Goal: Task Accomplishment & Management: Manage account settings

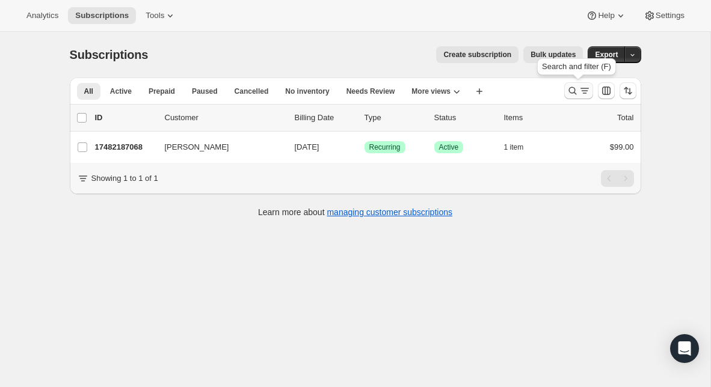
click at [575, 93] on icon "Search and filter results" at bounding box center [572, 91] width 12 height 12
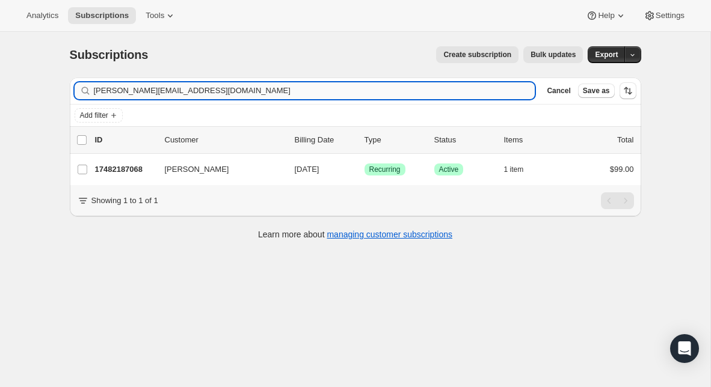
click at [226, 85] on input "[PERSON_NAME][EMAIL_ADDRESS][DOMAIN_NAME]" at bounding box center [314, 90] width 441 height 17
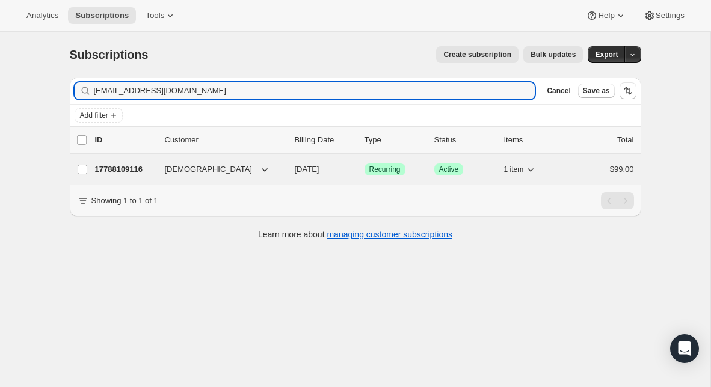
type input "[EMAIL_ADDRESS][DOMAIN_NAME]"
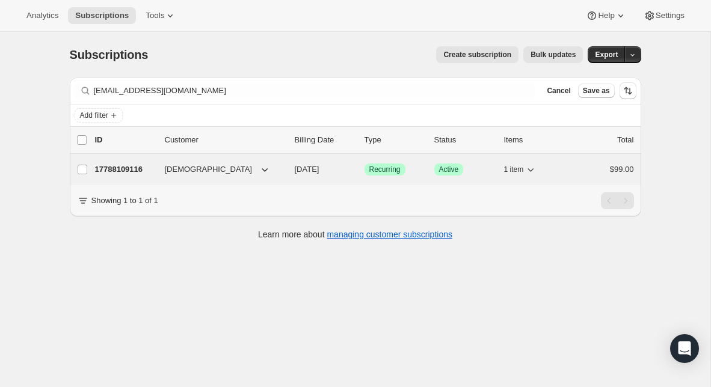
click at [121, 174] on p "17788109116" at bounding box center [125, 170] width 60 height 12
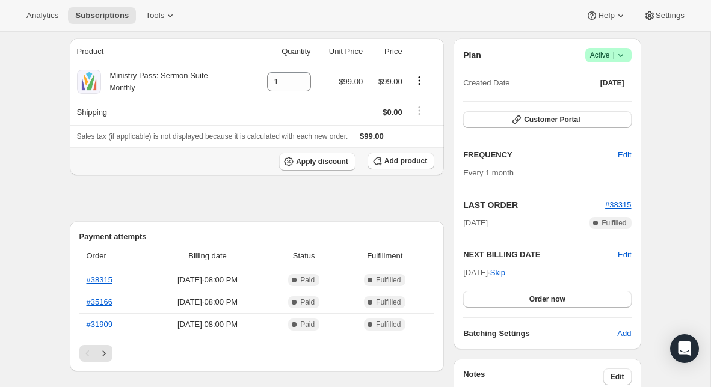
scroll to position [140, 0]
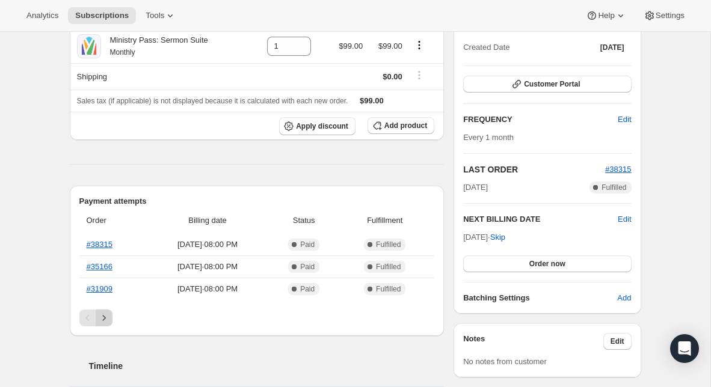
click at [102, 321] on icon "Next" at bounding box center [104, 318] width 12 height 12
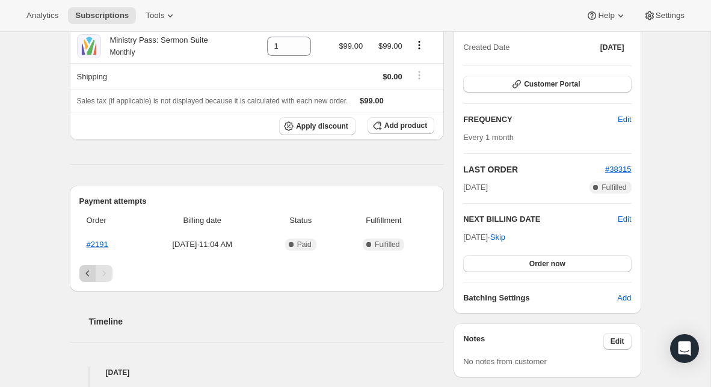
click at [87, 269] on icon "Previous" at bounding box center [88, 274] width 12 height 12
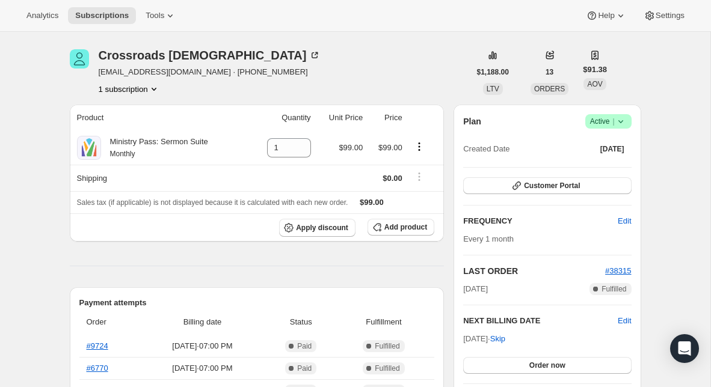
scroll to position [0, 0]
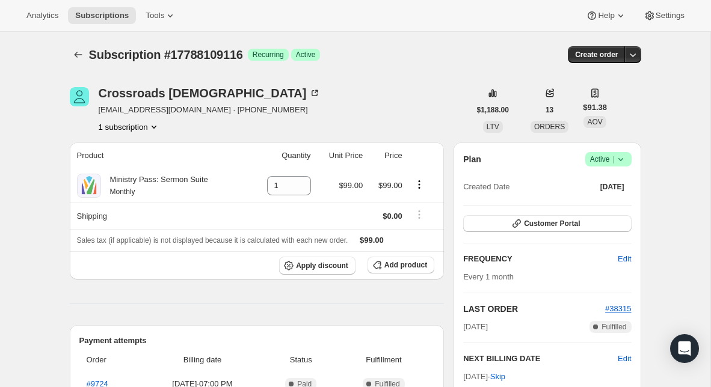
click at [622, 154] on icon at bounding box center [621, 159] width 12 height 12
click at [613, 199] on span "Cancel subscription" at bounding box center [605, 203] width 68 height 9
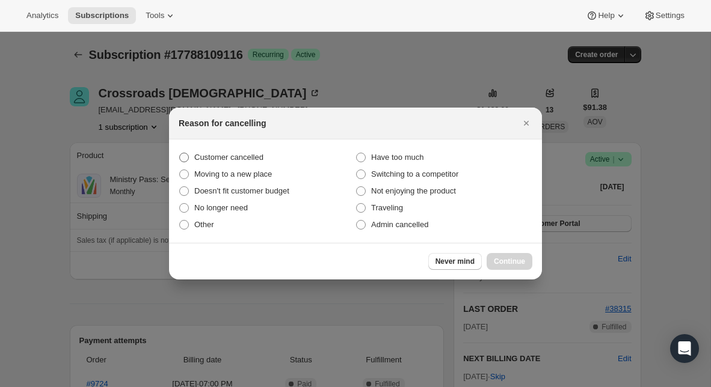
click at [255, 154] on span "Customer cancelled" at bounding box center [228, 157] width 69 height 9
click at [180, 153] on input "Customer cancelled" at bounding box center [179, 153] width 1 height 1
radio input "true"
click at [511, 257] on span "Continue" at bounding box center [509, 262] width 31 height 10
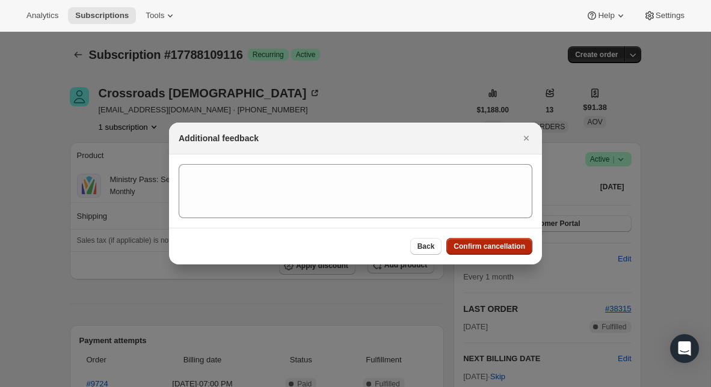
click at [497, 245] on span "Confirm cancellation" at bounding box center [489, 247] width 72 height 10
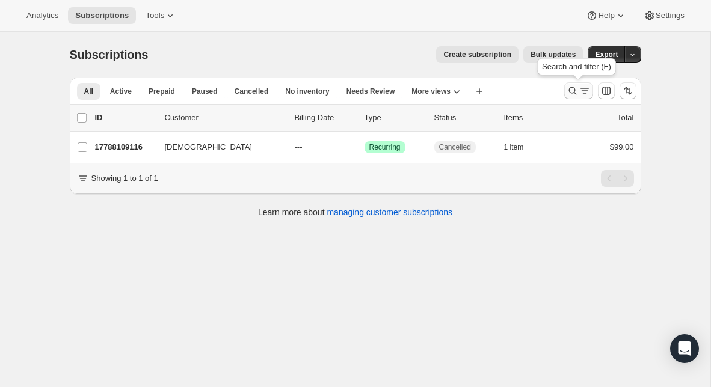
click at [569, 92] on icon "Search and filter results" at bounding box center [572, 91] width 12 height 12
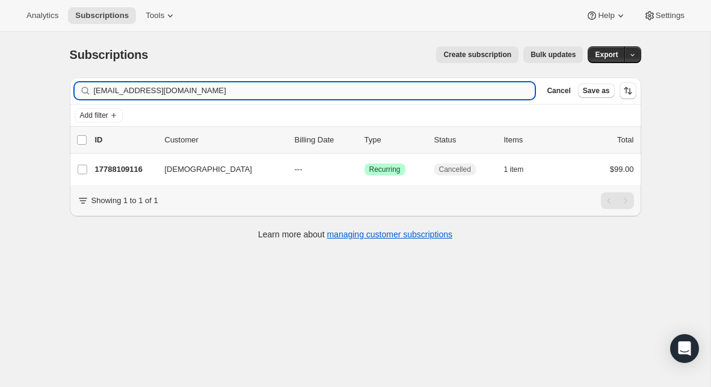
click at [254, 87] on input "[EMAIL_ADDRESS][DOMAIN_NAME]" at bounding box center [314, 90] width 441 height 17
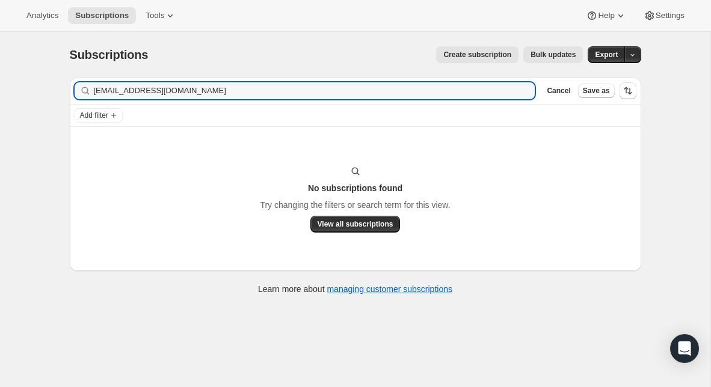
type input "[EMAIL_ADDRESS][DOMAIN_NAME]"
